Goal: Obtain resource: Download file/media

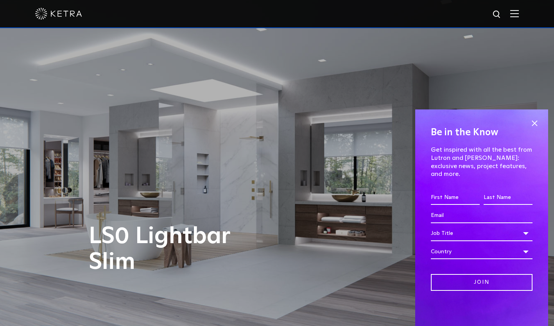
click at [536, 129] on span at bounding box center [535, 123] width 12 height 12
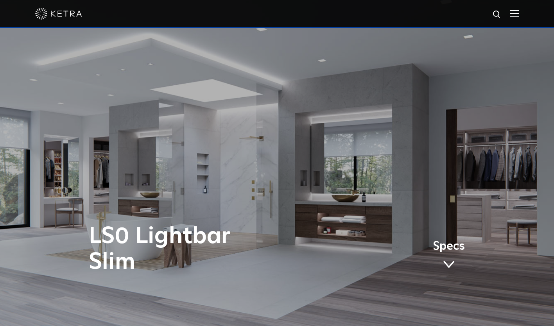
click at [502, 18] on img at bounding box center [498, 15] width 10 height 10
click at [513, 18] on div at bounding box center [277, 13] width 484 height 27
click at [515, 17] on div at bounding box center [277, 13] width 484 height 27
click at [519, 14] on img at bounding box center [515, 13] width 9 height 7
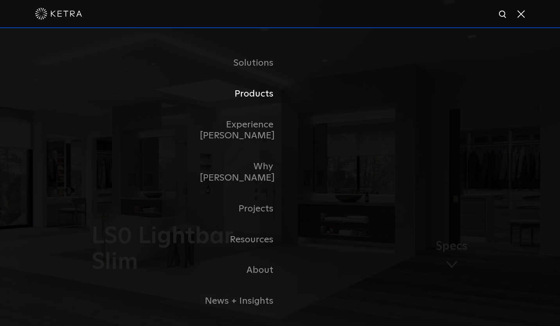
click at [257, 99] on link "Products" at bounding box center [240, 94] width 80 height 31
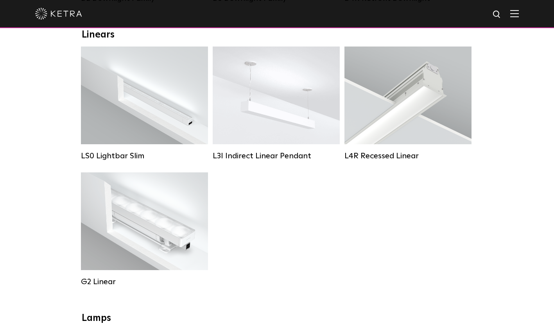
scroll to position [313, 0]
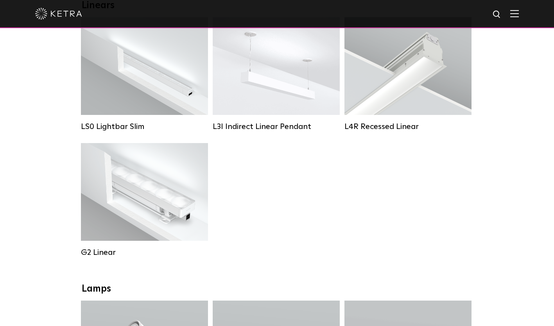
click at [124, 140] on div "LS0 Lightbar Slim Lumen Output: 200 / 350 Colors: White / Black Control: X96 Co…" at bounding box center [145, 80] width 132 height 126
click at [124, 131] on div "LS0 Lightbar Slim" at bounding box center [144, 126] width 127 height 9
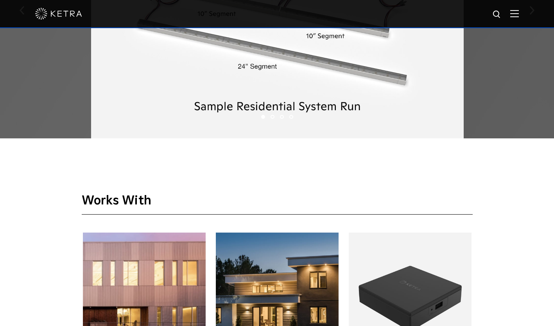
scroll to position [1409, 0]
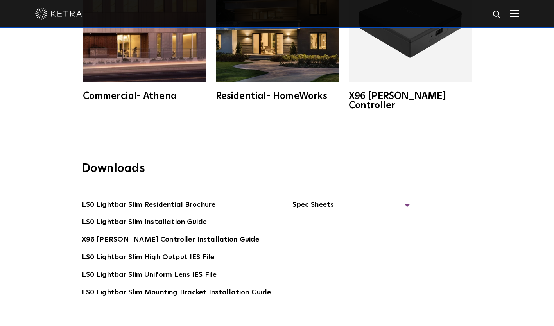
click at [502, 11] on img at bounding box center [498, 15] width 10 height 10
type input "L15"
click at [473, 9] on button "Search" at bounding box center [479, 15] width 12 height 12
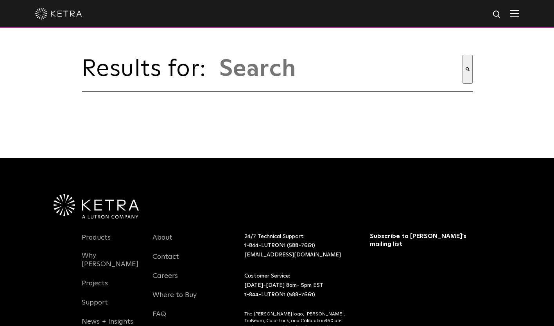
type input "l15"
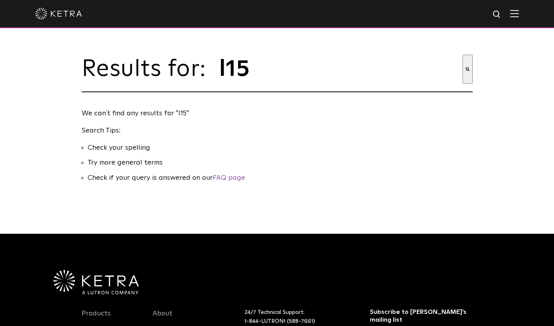
click at [275, 75] on input "l15" at bounding box center [341, 69] width 244 height 29
drag, startPoint x: 249, startPoint y: 77, endPoint x: 210, endPoint y: 79, distance: 39.6
click at [210, 79] on div "Results for: This is a search field with an auto-suggest feature attached. l15 …" at bounding box center [277, 74] width 391 height 38
type input "L15"
click at [463, 55] on button "Search" at bounding box center [468, 69] width 10 height 29
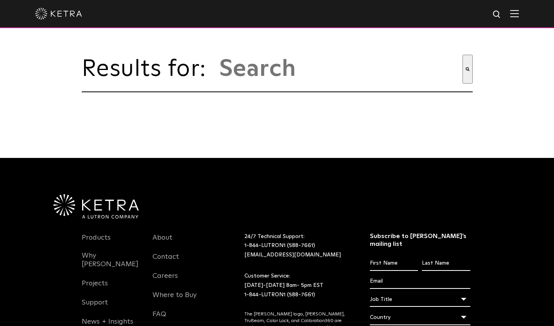
click at [312, 79] on input "This is a search field with an auto-suggest feature attached." at bounding box center [341, 69] width 244 height 29
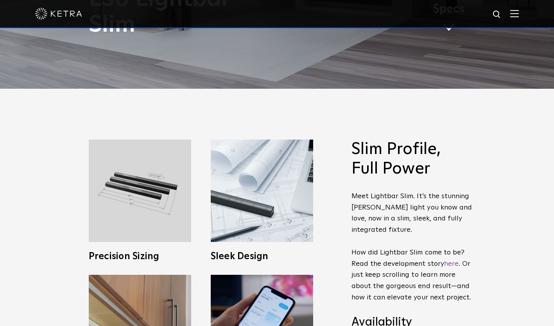
scroll to position [235, 0]
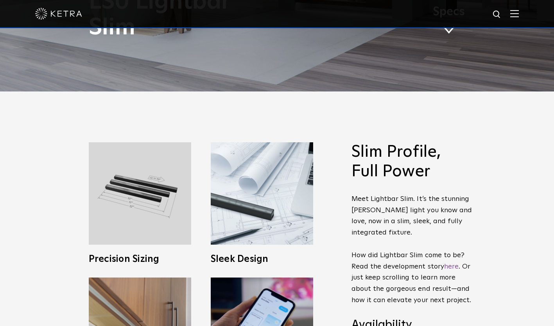
click at [137, 218] on img at bounding box center [140, 193] width 103 height 103
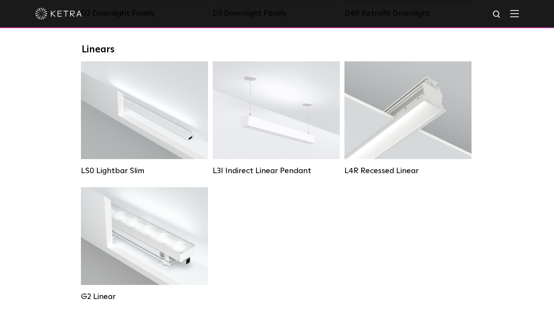
scroll to position [313, 0]
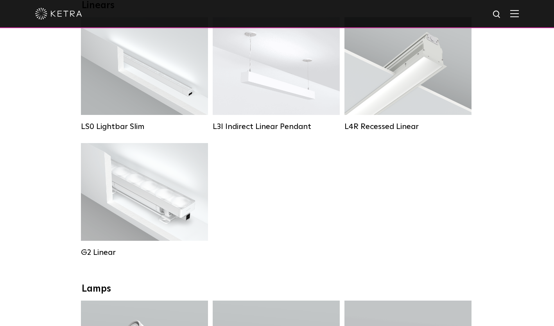
click at [123, 105] on div "Lumen Output: 200 / 350 Colors: White / Black Control: X96 Controller" at bounding box center [144, 66] width 127 height 98
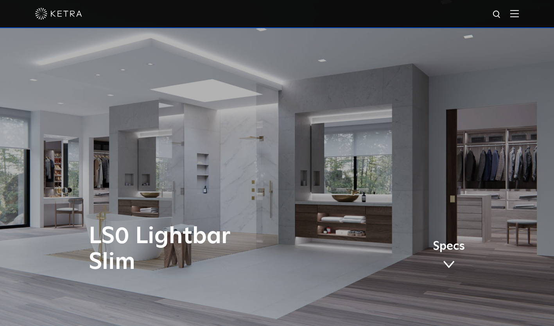
scroll to position [37, 0]
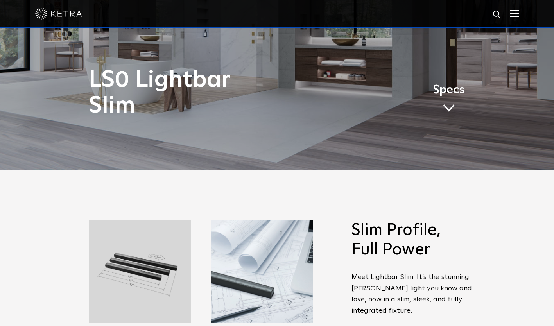
click at [453, 107] on span at bounding box center [449, 108] width 12 height 9
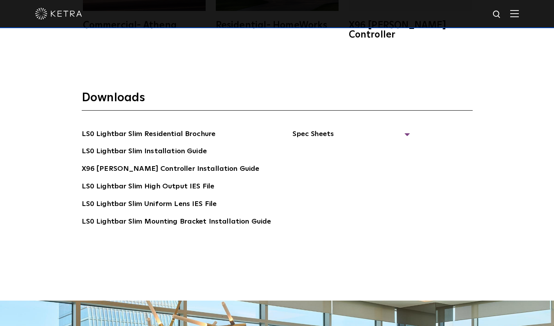
scroll to position [1534, 0]
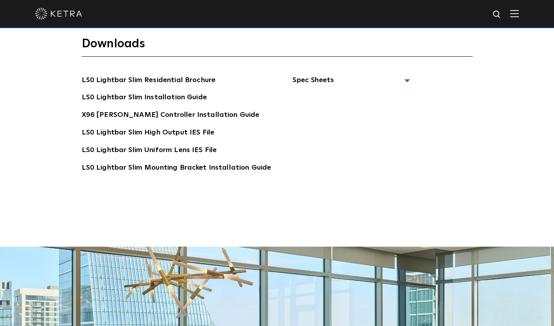
click at [150, 75] on link "LS0 Lightbar Slim Residential Brochure" at bounding box center [149, 81] width 134 height 13
click at [327, 75] on span "Spec Sheets" at bounding box center [351, 83] width 117 height 17
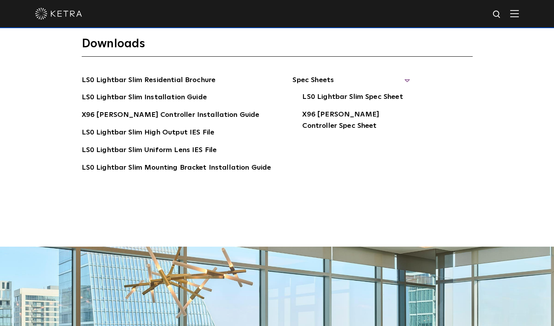
click at [342, 92] on link "LS0 Lightbar Slim Spec Sheet" at bounding box center [352, 98] width 101 height 13
